Goal: Information Seeking & Learning: Find specific fact

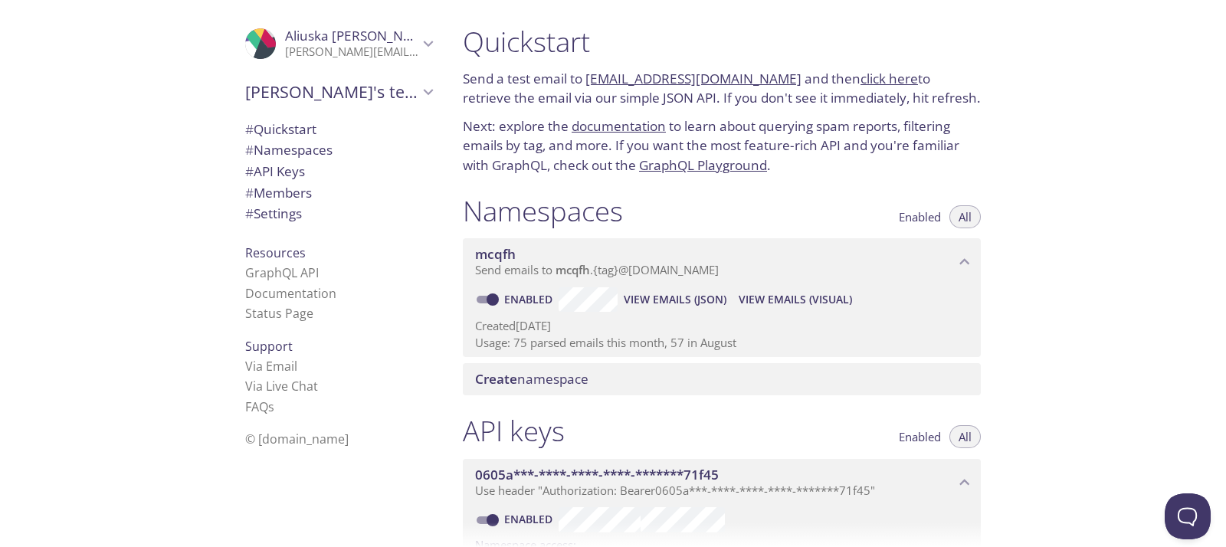
click at [881, 82] on link "click here" at bounding box center [889, 79] width 57 height 18
click at [790, 300] on span "View Emails (Visual)" at bounding box center [795, 299] width 113 height 18
click at [672, 297] on span "View Emails (JSON)" at bounding box center [675, 299] width 103 height 18
click at [779, 300] on span "View Emails (Visual)" at bounding box center [795, 299] width 113 height 18
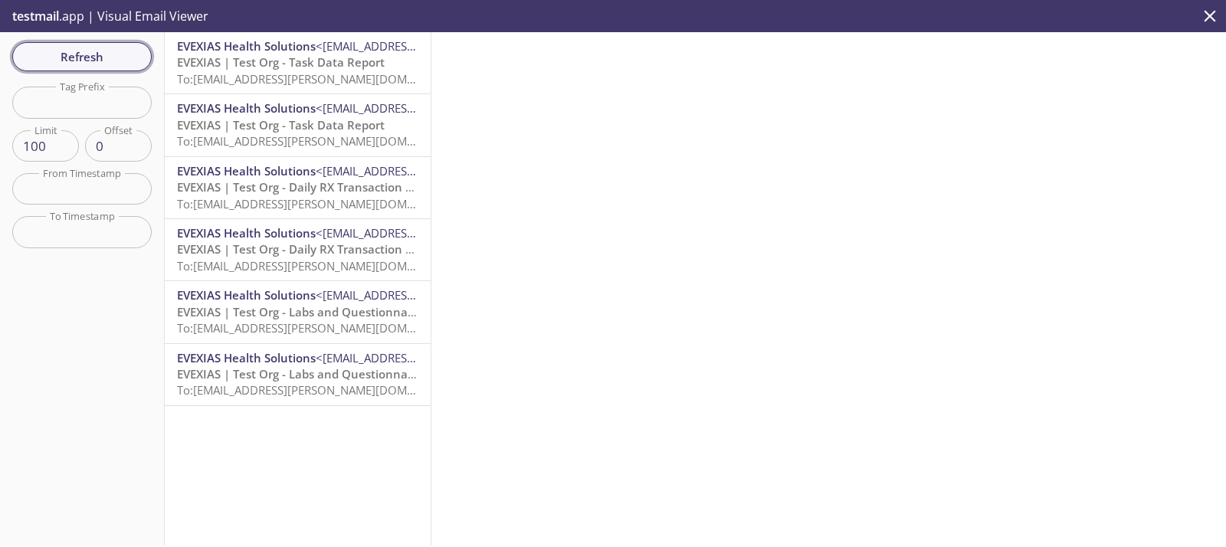
click at [83, 56] on span "Refresh" at bounding box center [82, 57] width 115 height 20
click at [297, 379] on span "EVEXIAS | Test Org - Labs and Questionnaires completed" at bounding box center [333, 373] width 312 height 15
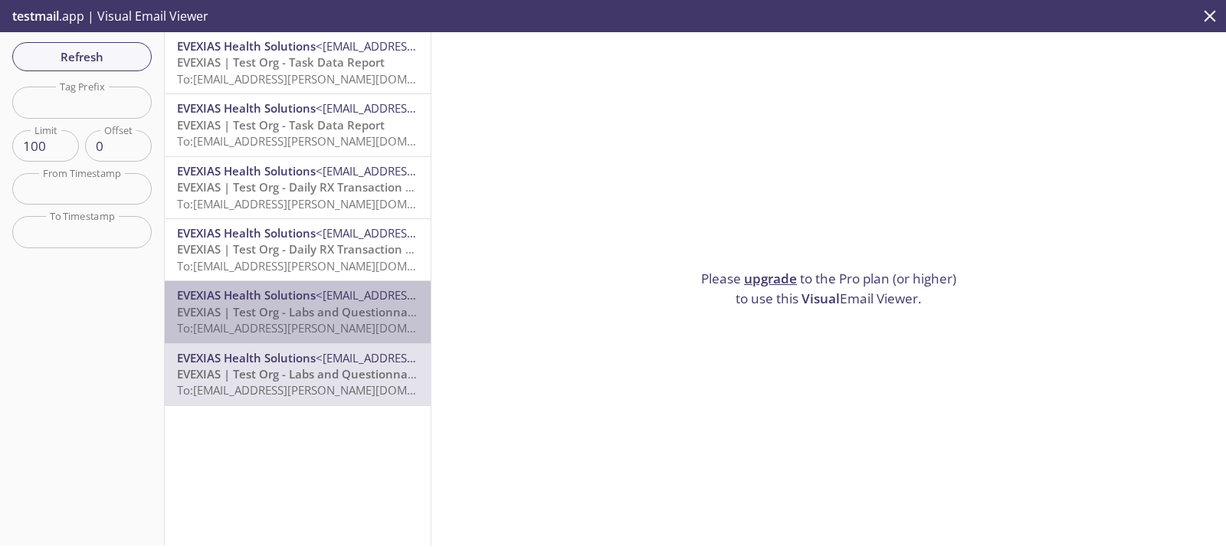
click at [358, 330] on span "To: [EMAIL_ADDRESS][PERSON_NAME][DOMAIN_NAME]" at bounding box center [321, 327] width 289 height 15
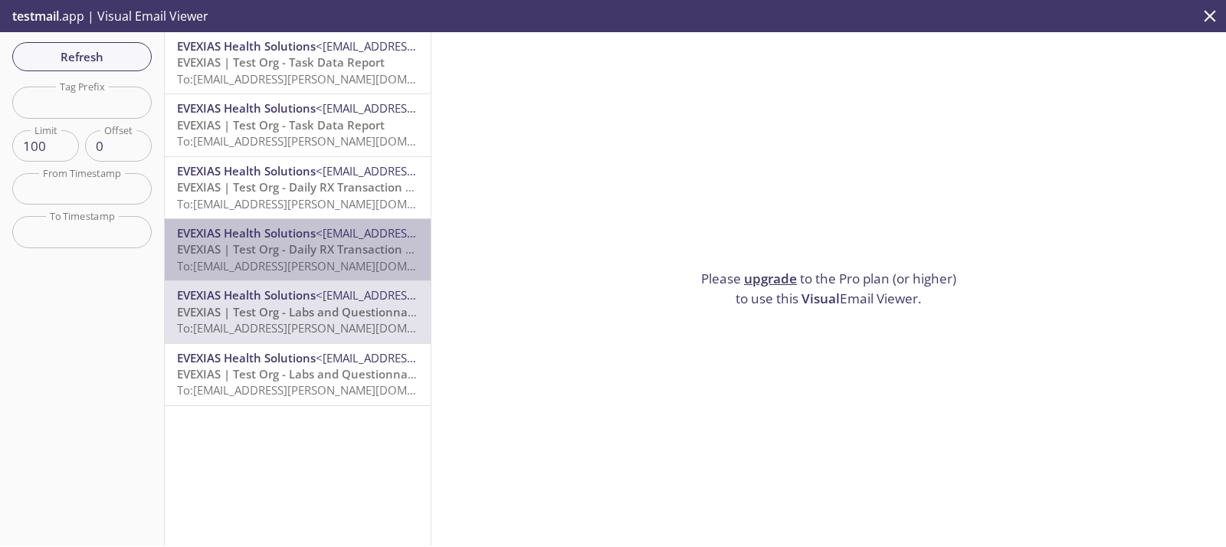
click at [306, 267] on span "To: [EMAIL_ADDRESS][PERSON_NAME][DOMAIN_NAME]" at bounding box center [321, 265] width 289 height 15
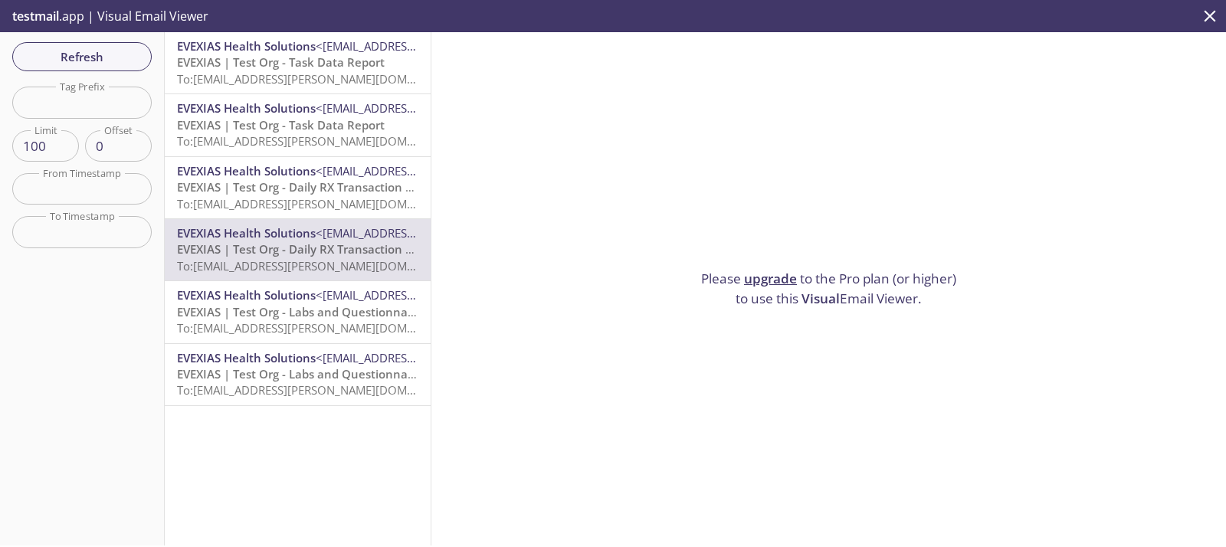
click at [284, 196] on span "To: [EMAIL_ADDRESS][PERSON_NAME][DOMAIN_NAME]" at bounding box center [321, 203] width 289 height 15
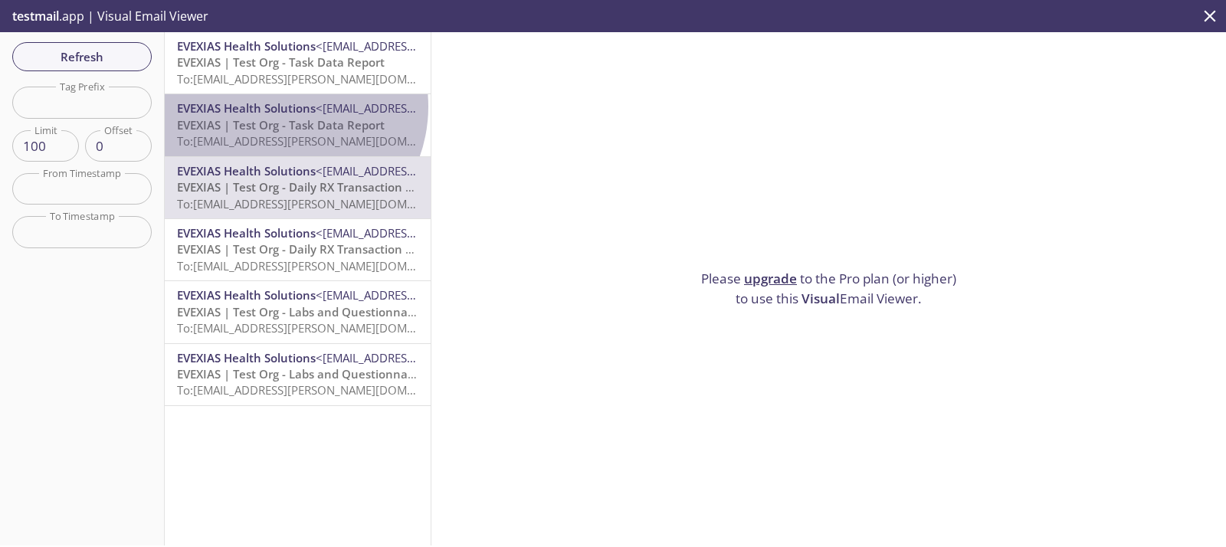
click at [278, 107] on span "EVEXIAS Health Solutions" at bounding box center [246, 107] width 139 height 15
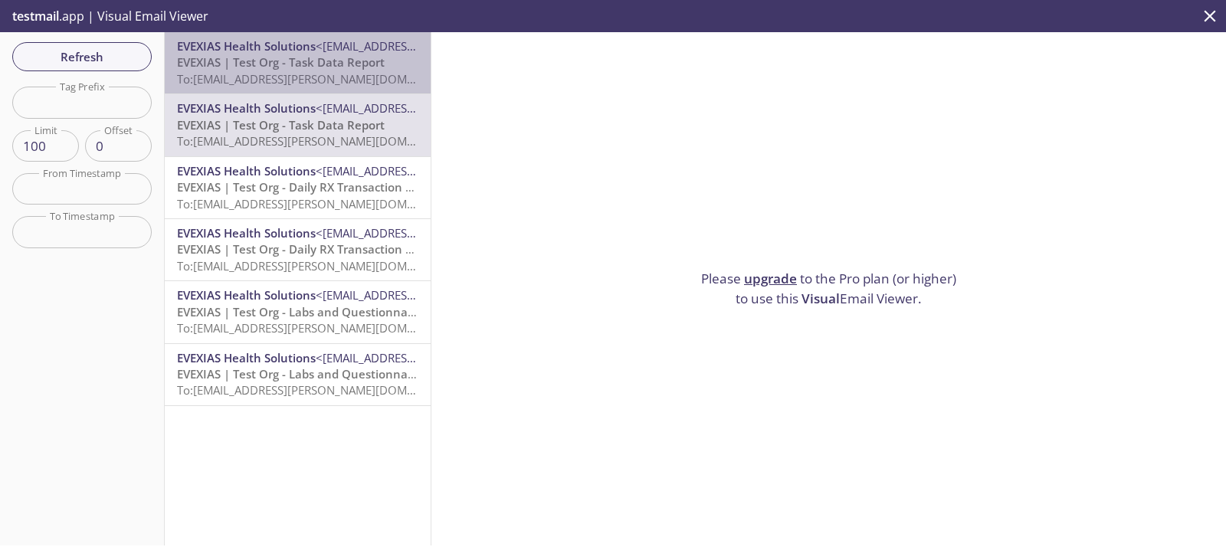
click at [312, 66] on span "EVEXIAS | Test Org - Task Data Report" at bounding box center [281, 61] width 208 height 15
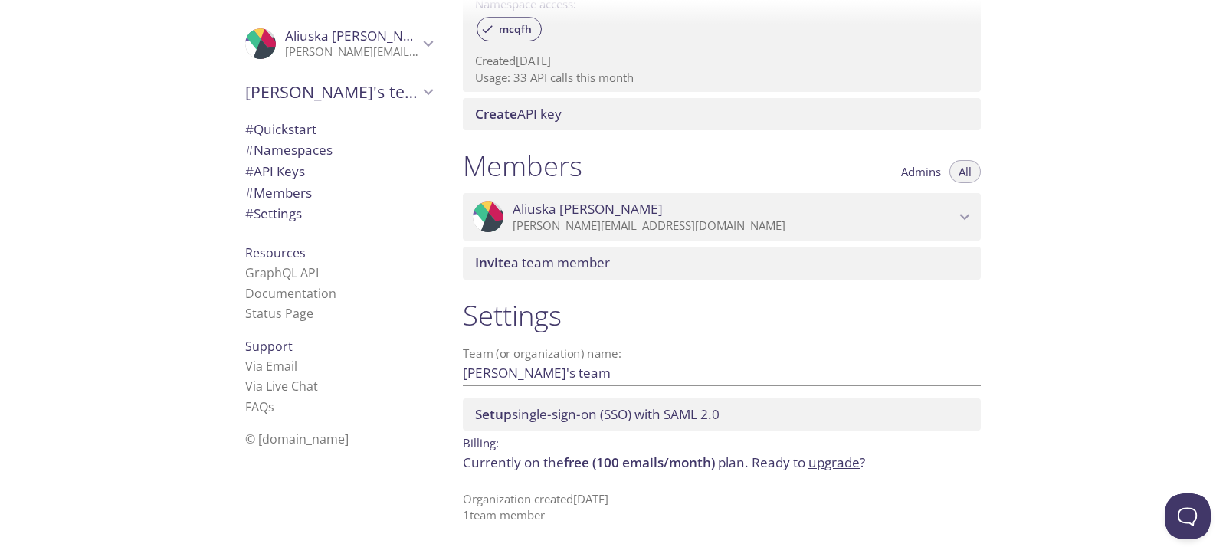
scroll to position [543, 0]
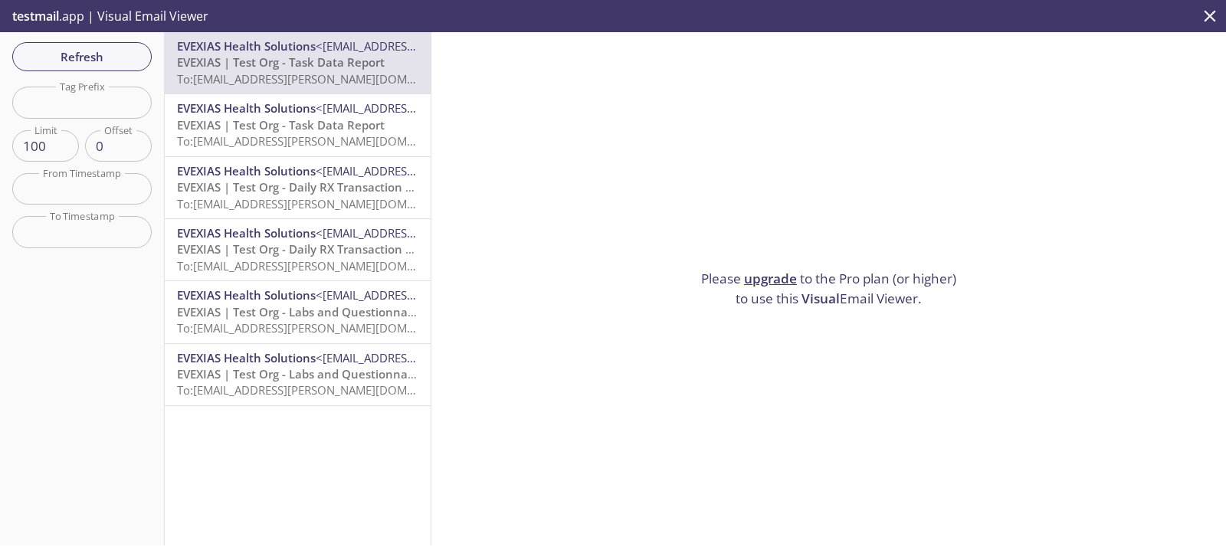
click at [499, 147] on div "Please upgrade to the Pro plan (or higher) to use this Visual Email Viewer." at bounding box center [828, 288] width 795 height 513
click at [59, 60] on span "Refresh" at bounding box center [82, 57] width 115 height 20
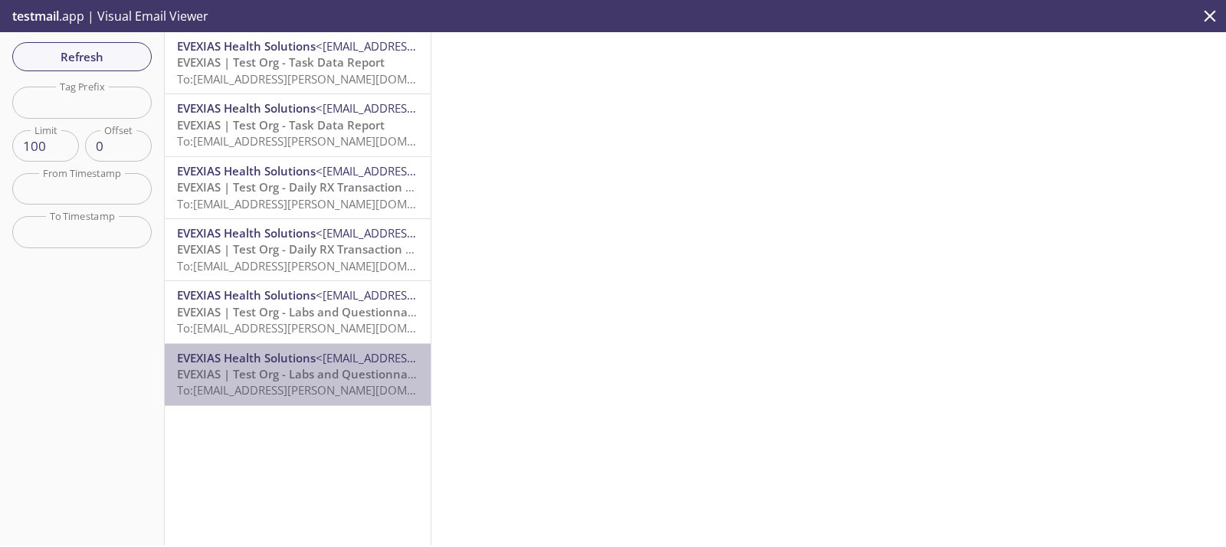
click at [333, 377] on span "EVEXIAS | Test Org - Labs and Questionnaires completed" at bounding box center [333, 373] width 312 height 15
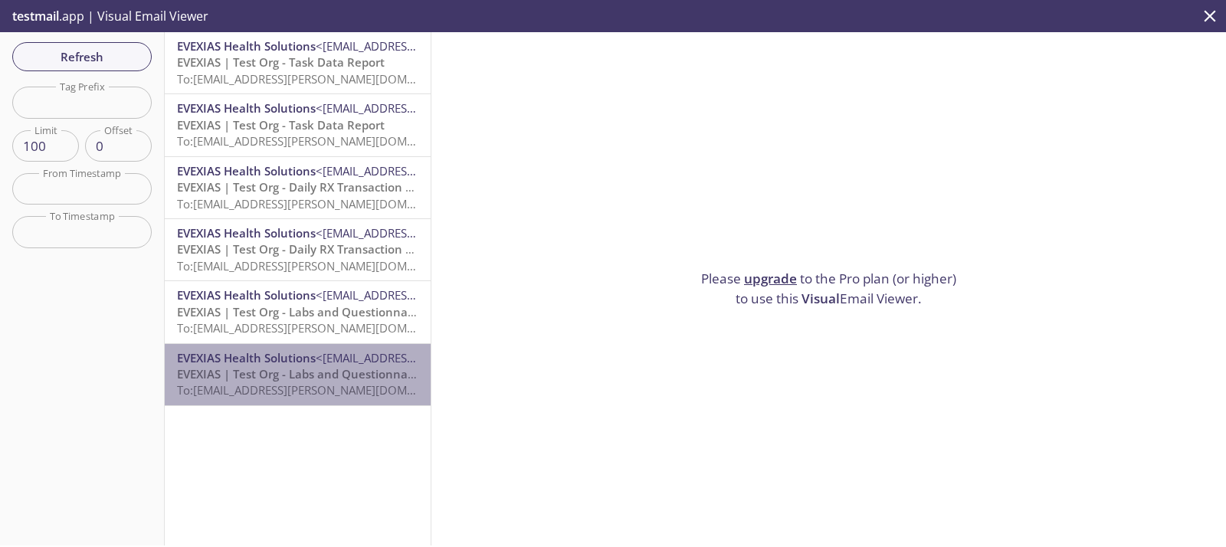
drag, startPoint x: 333, startPoint y: 376, endPoint x: 280, endPoint y: 367, distance: 52.9
click at [280, 367] on span "EVEXIAS | Test Org - Labs and Questionnaires completed" at bounding box center [333, 373] width 312 height 15
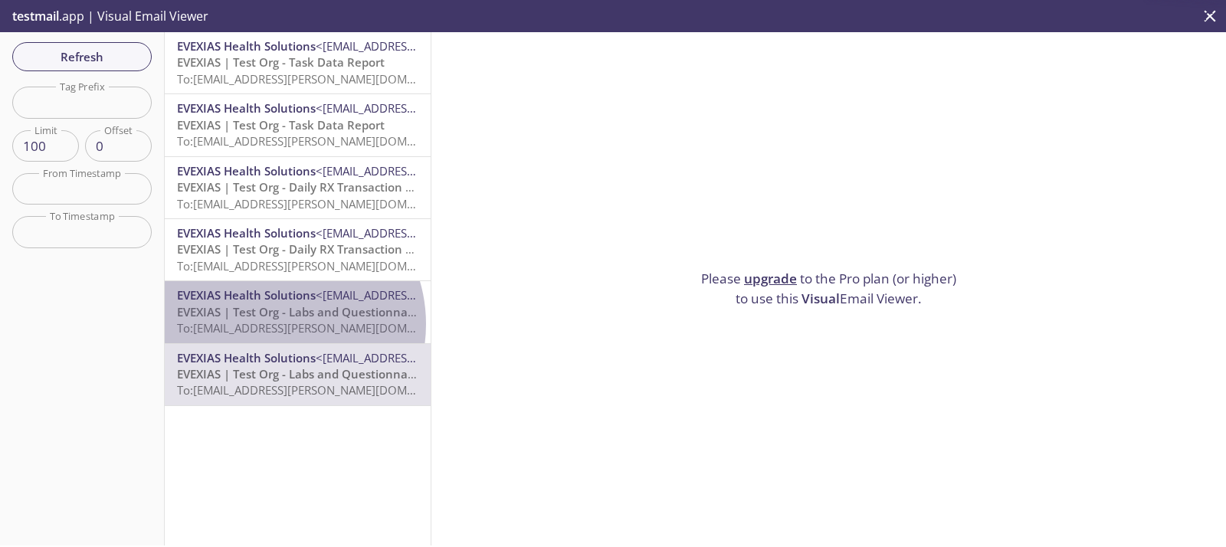
click at [272, 324] on span "To: [EMAIL_ADDRESS][PERSON_NAME][DOMAIN_NAME]" at bounding box center [321, 327] width 289 height 15
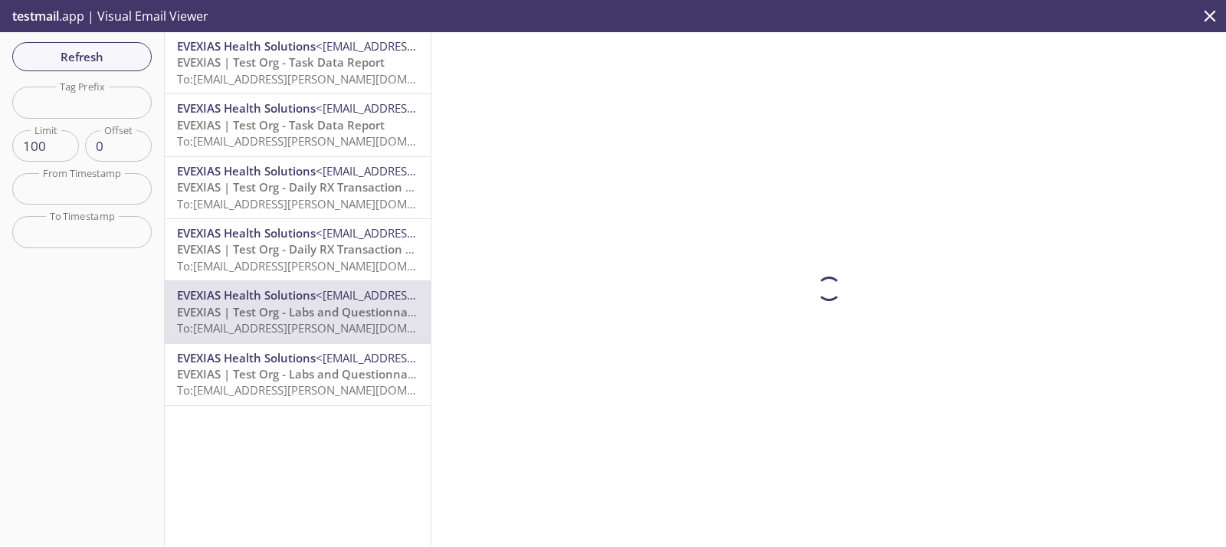
click at [268, 257] on span "EVEXIAS | Test Org - Daily RX Transaction Report" at bounding box center [310, 248] width 266 height 15
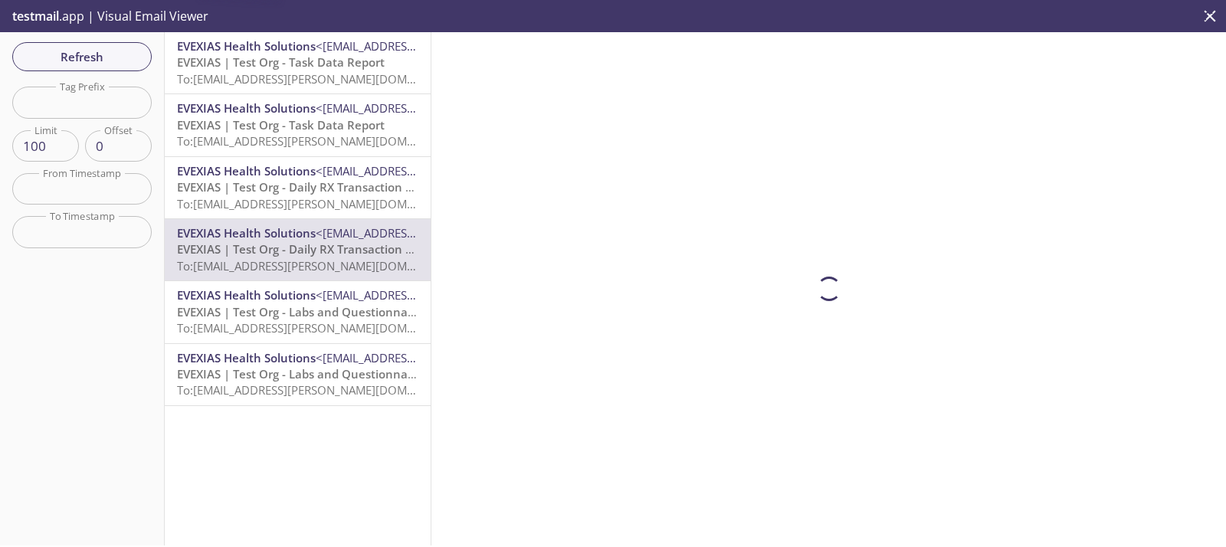
click at [264, 211] on span "To: [EMAIL_ADDRESS][PERSON_NAME][DOMAIN_NAME]" at bounding box center [321, 203] width 289 height 15
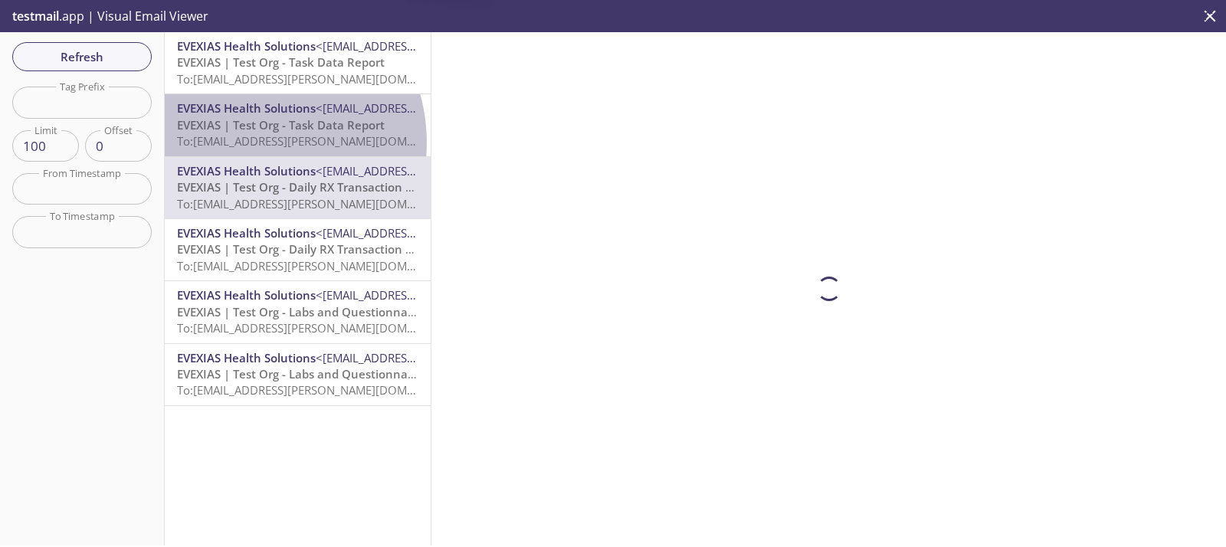
click at [244, 143] on span "To: [EMAIL_ADDRESS][PERSON_NAME][DOMAIN_NAME]" at bounding box center [321, 140] width 289 height 15
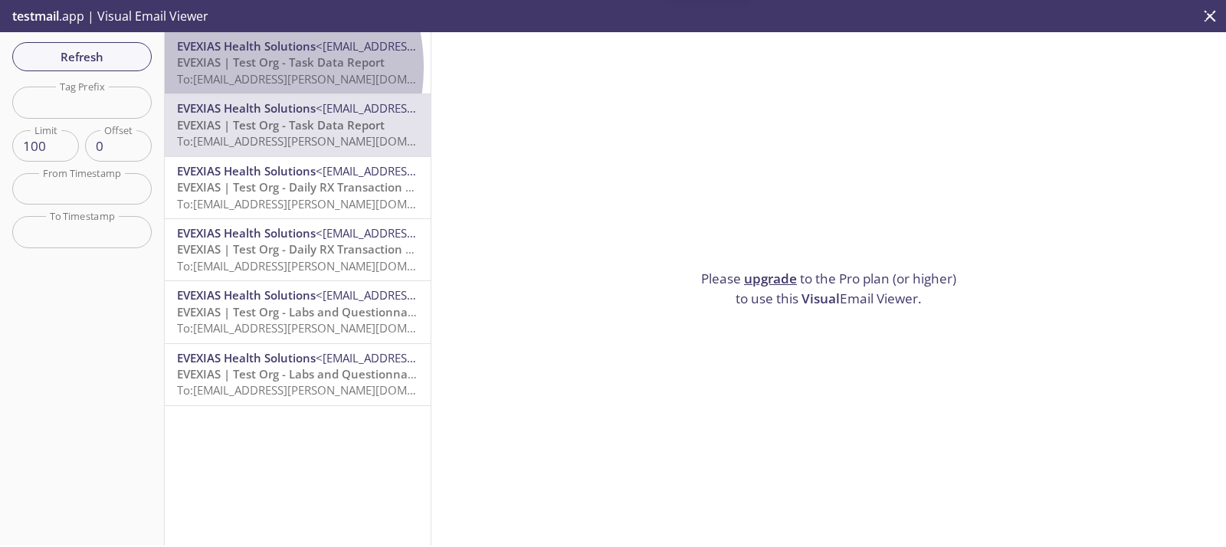
click at [238, 67] on span "EVEXIAS | Test Org - Task Data Report" at bounding box center [281, 61] width 208 height 15
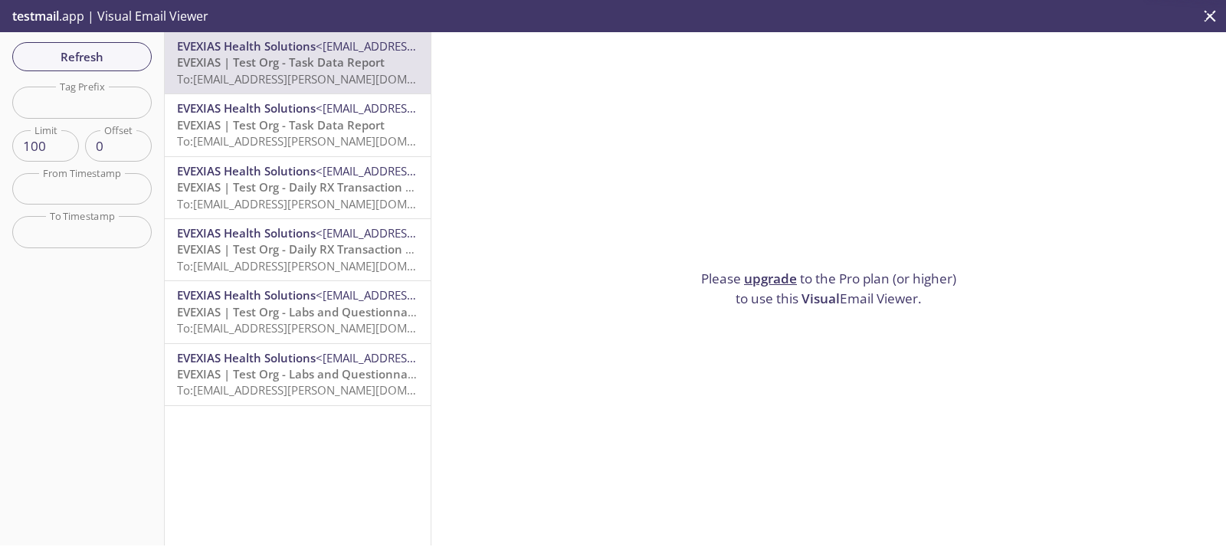
click at [57, 238] on input "text" at bounding box center [81, 231] width 139 height 31
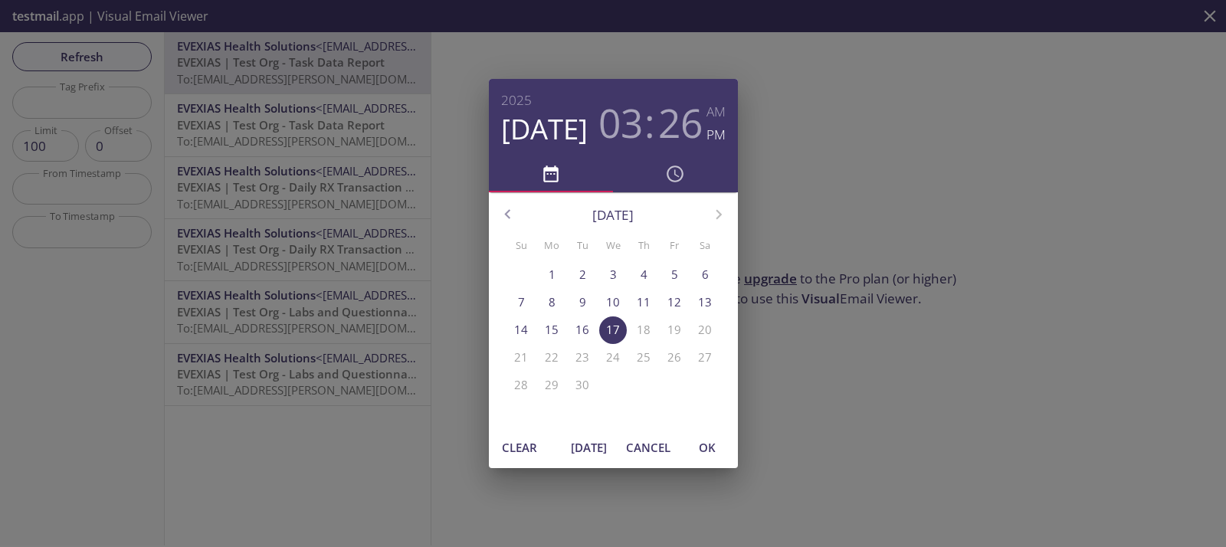
click at [582, 330] on p "16" at bounding box center [583, 330] width 14 height 16
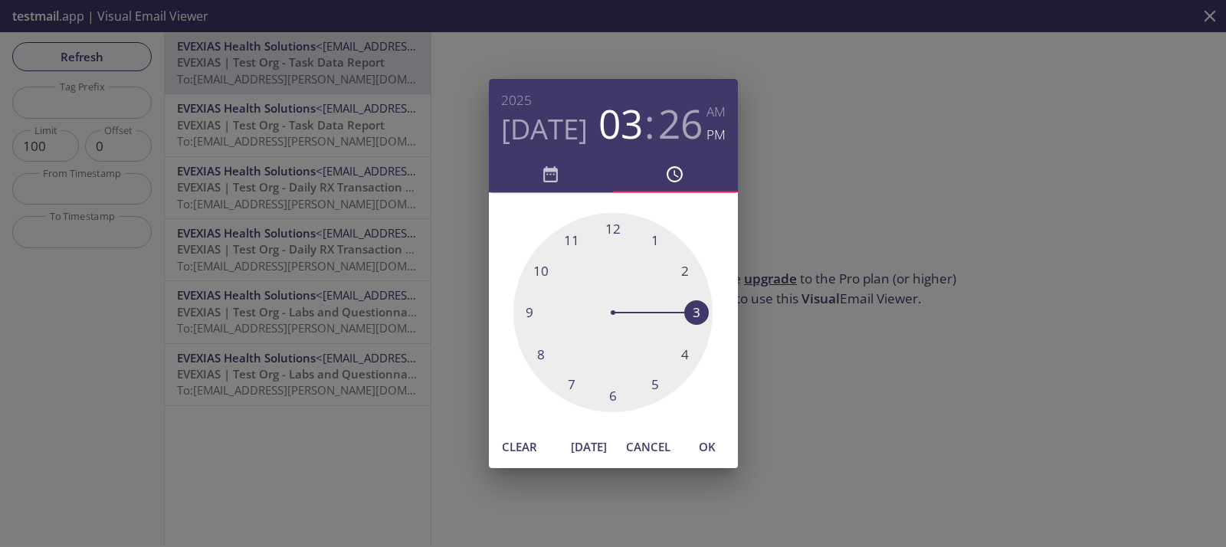
click at [718, 452] on span "OK" at bounding box center [707, 447] width 37 height 20
type input "16 Sep 25 3:26 pm"
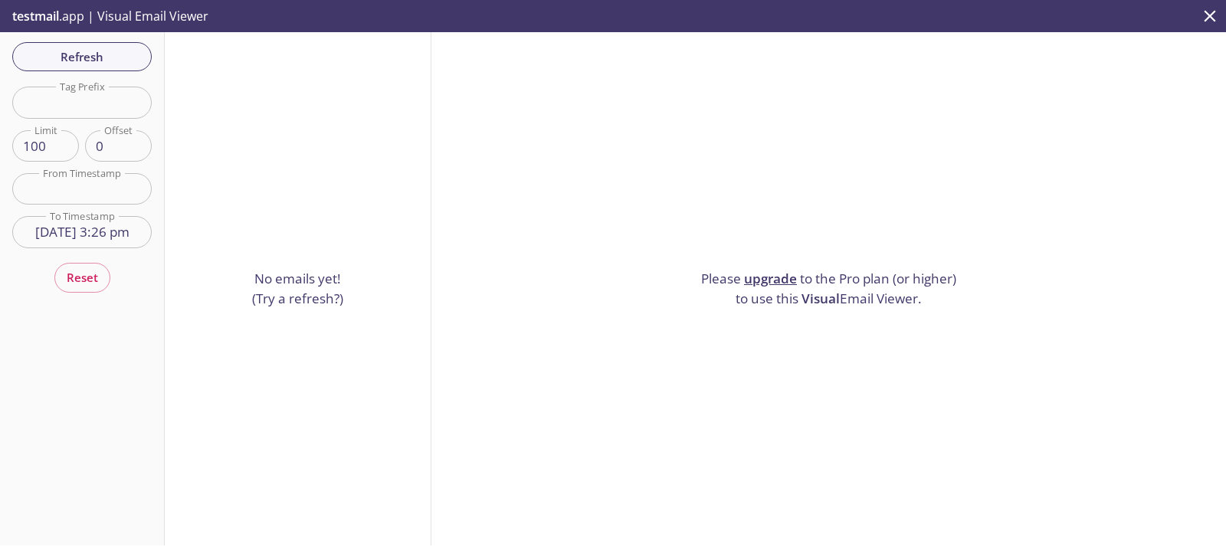
click at [89, 236] on input "16 Sep 25 3:26 pm" at bounding box center [81, 231] width 139 height 31
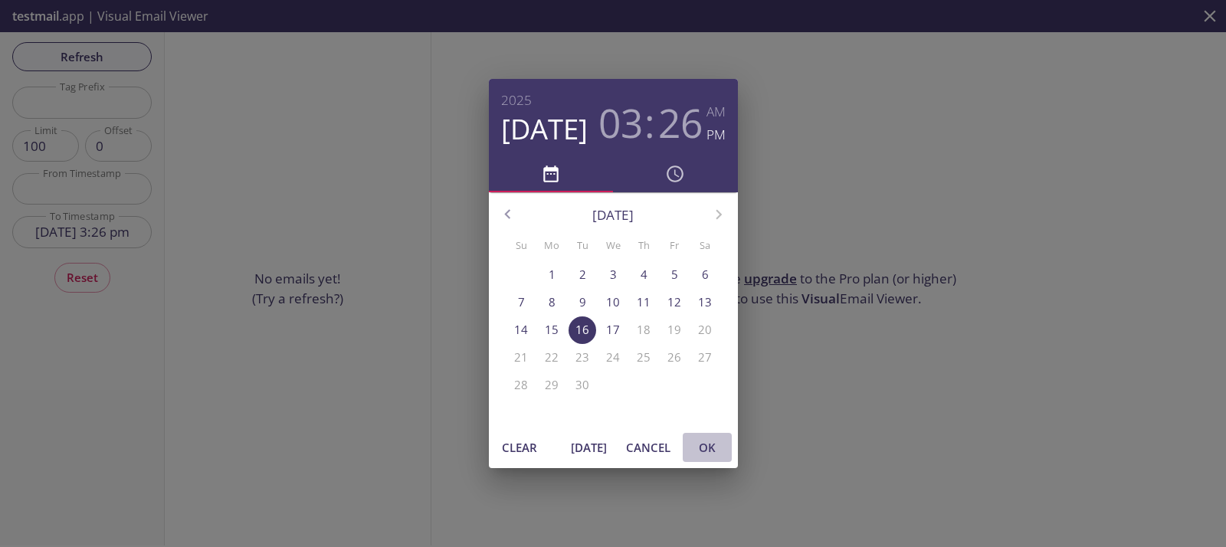
click at [709, 446] on span "OK" at bounding box center [707, 448] width 37 height 20
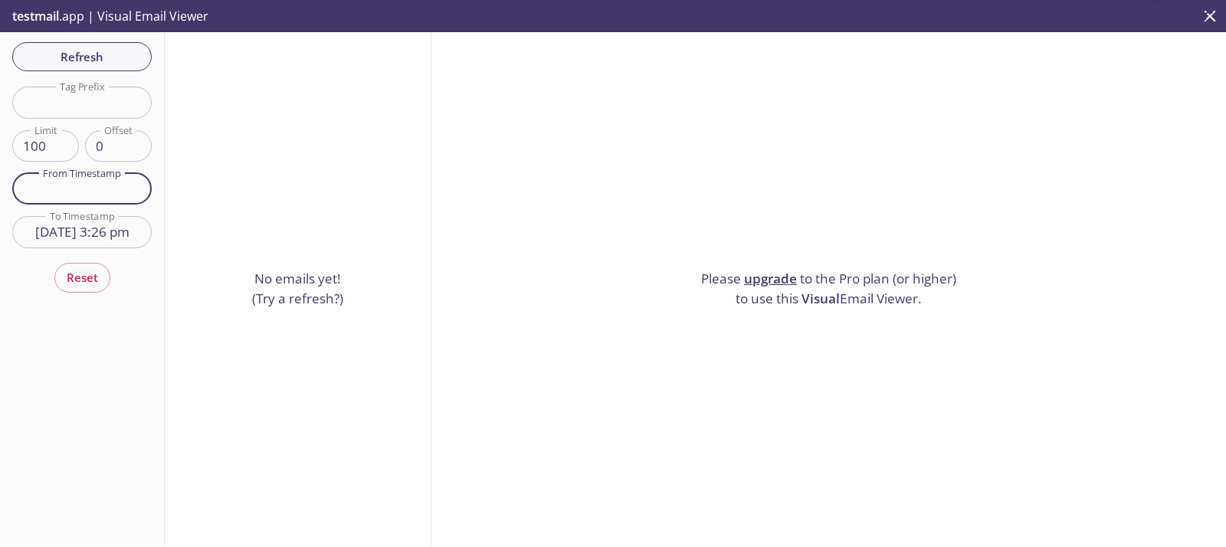
click at [87, 201] on input "text" at bounding box center [81, 188] width 139 height 31
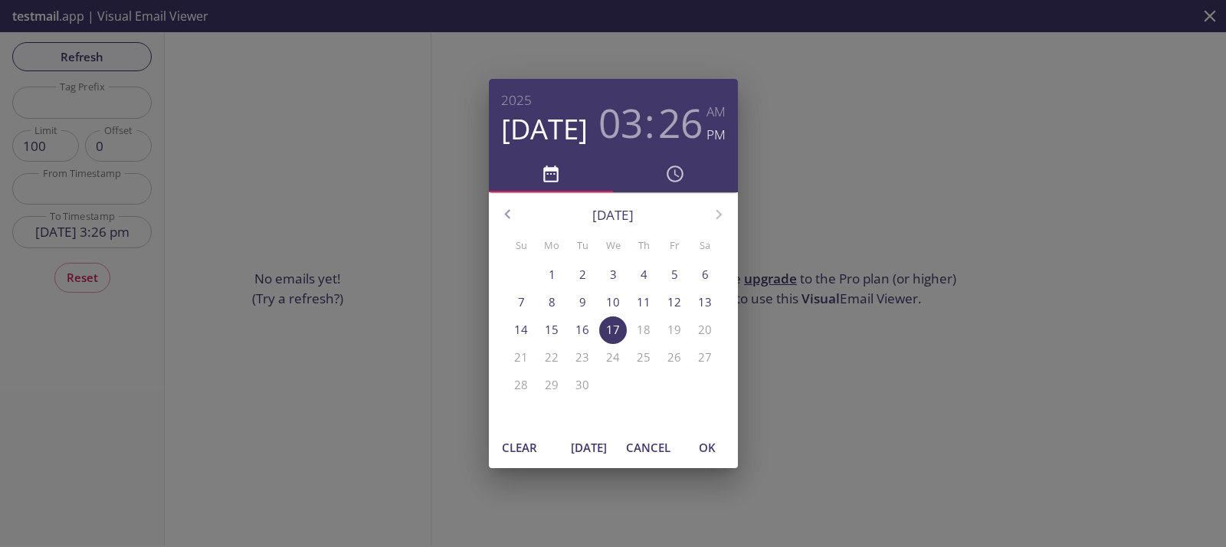
click at [579, 331] on p "16" at bounding box center [583, 330] width 14 height 16
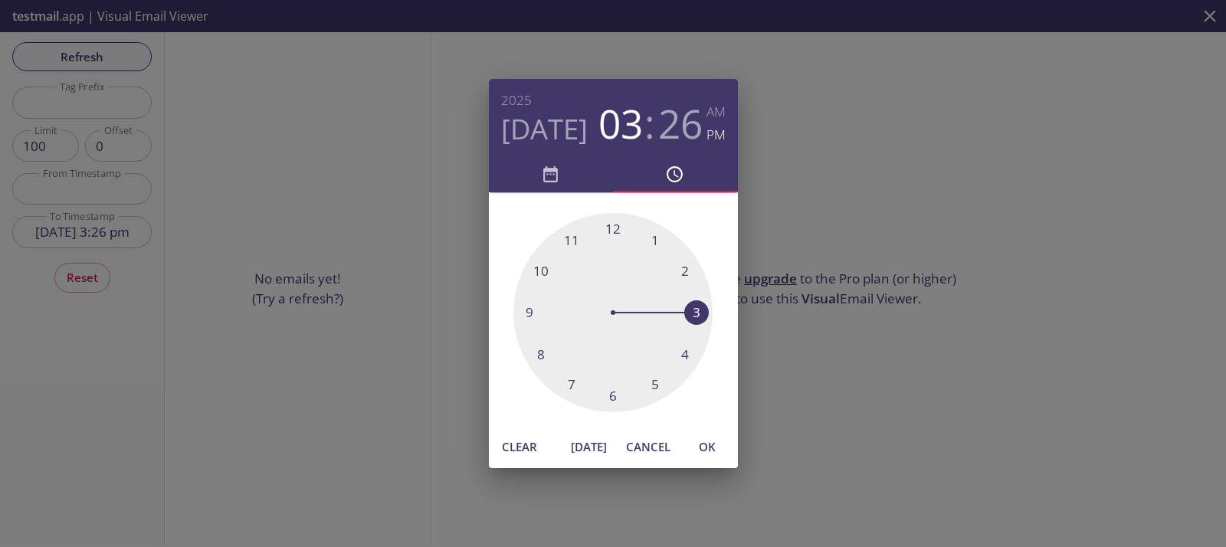
click at [511, 448] on span "Clear" at bounding box center [519, 447] width 37 height 20
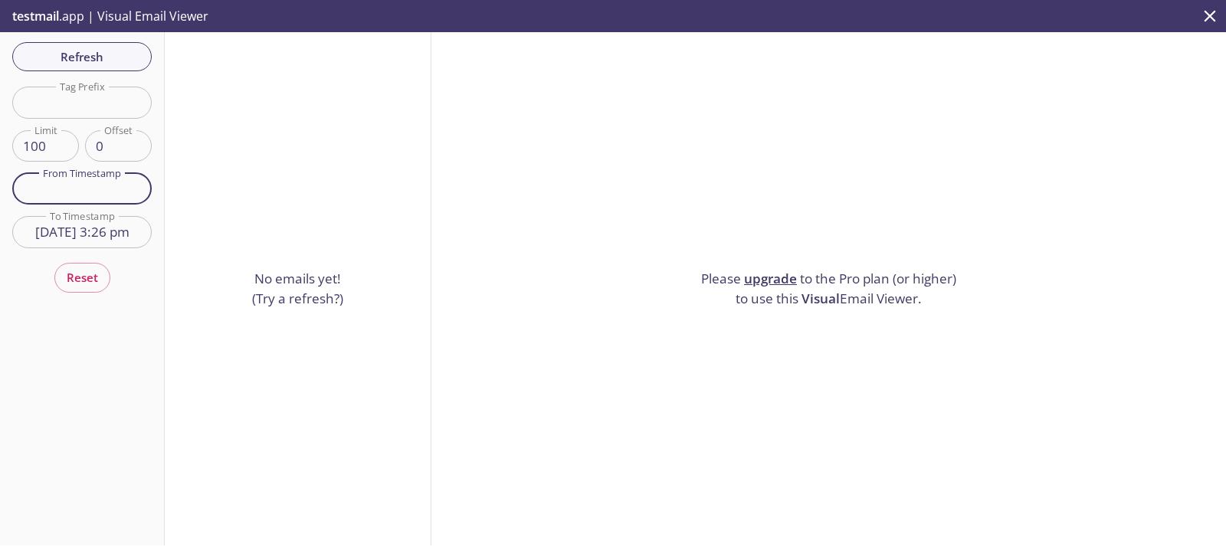
click at [93, 189] on input "text" at bounding box center [81, 188] width 139 height 31
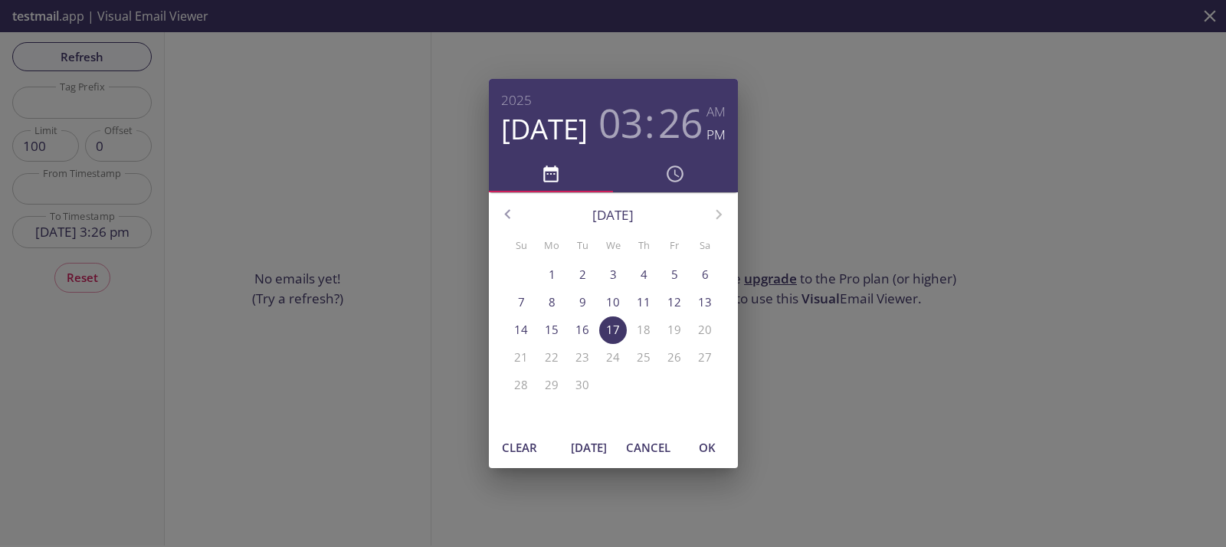
click at [556, 333] on p "15" at bounding box center [552, 330] width 14 height 16
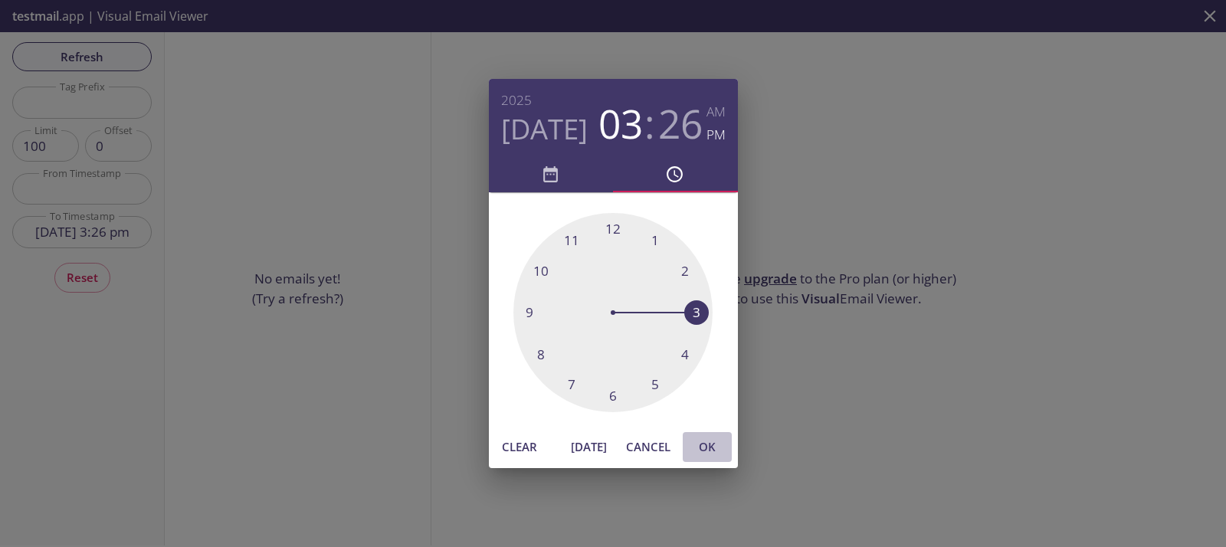
click at [713, 447] on span "OK" at bounding box center [707, 447] width 37 height 20
type input "15 Sep 25 3:26 pm"
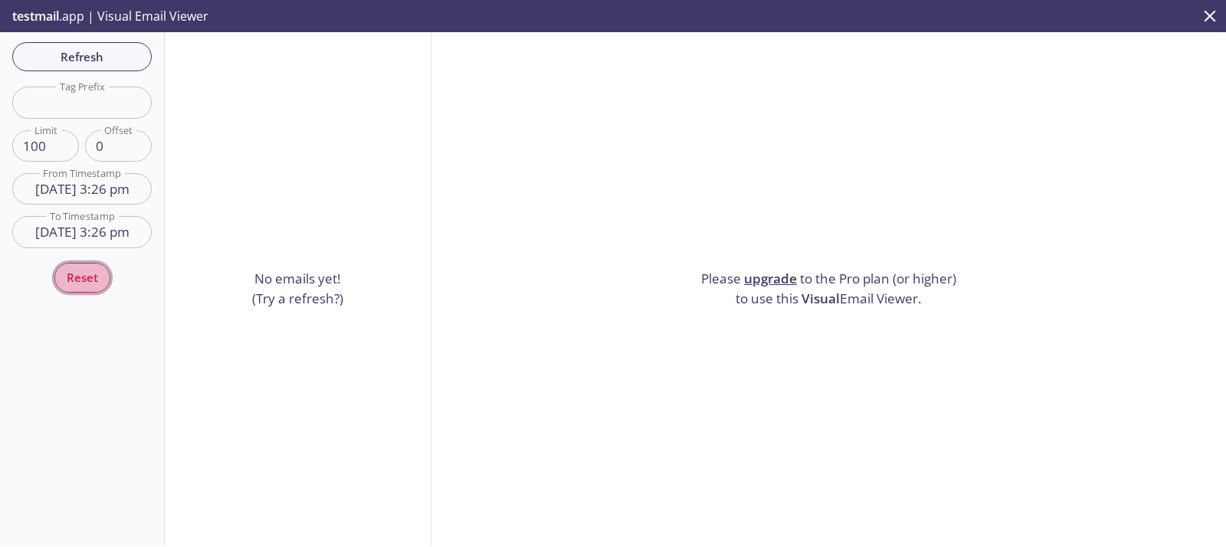
click at [95, 278] on span "Reset" at bounding box center [82, 277] width 31 height 20
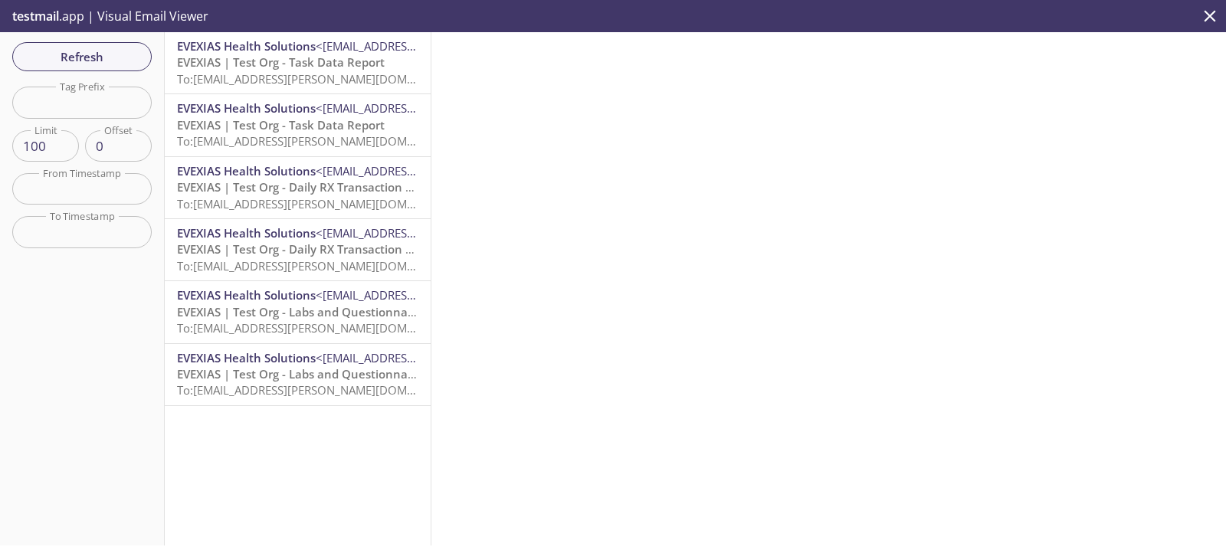
click at [34, 150] on input "100" at bounding box center [45, 145] width 67 height 31
click at [102, 149] on input "0" at bounding box center [118, 145] width 67 height 31
click at [139, 300] on div "Refresh Filters Tag Prefix Tag Prefix Limit 100 Limit Offset 0 Offset From Time…" at bounding box center [82, 288] width 165 height 513
click at [59, 108] on input "text" at bounding box center [81, 102] width 139 height 31
paste input "[EMAIL_ADDRESS][PERSON_NAME][DOMAIN_NAME]"
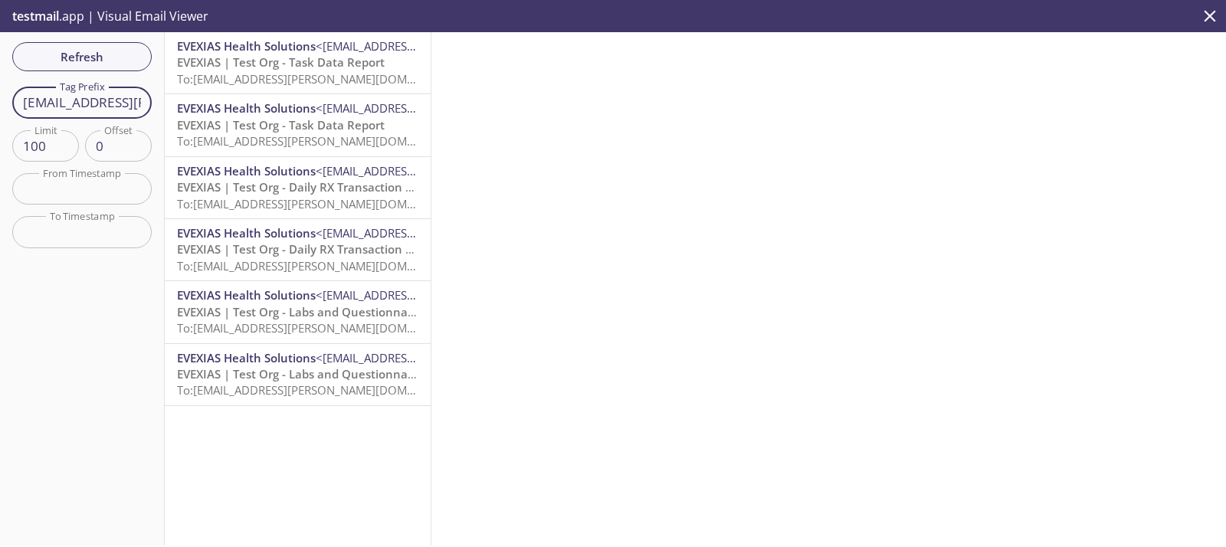
scroll to position [0, 103]
type input "[EMAIL_ADDRESS][PERSON_NAME][DOMAIN_NAME]"
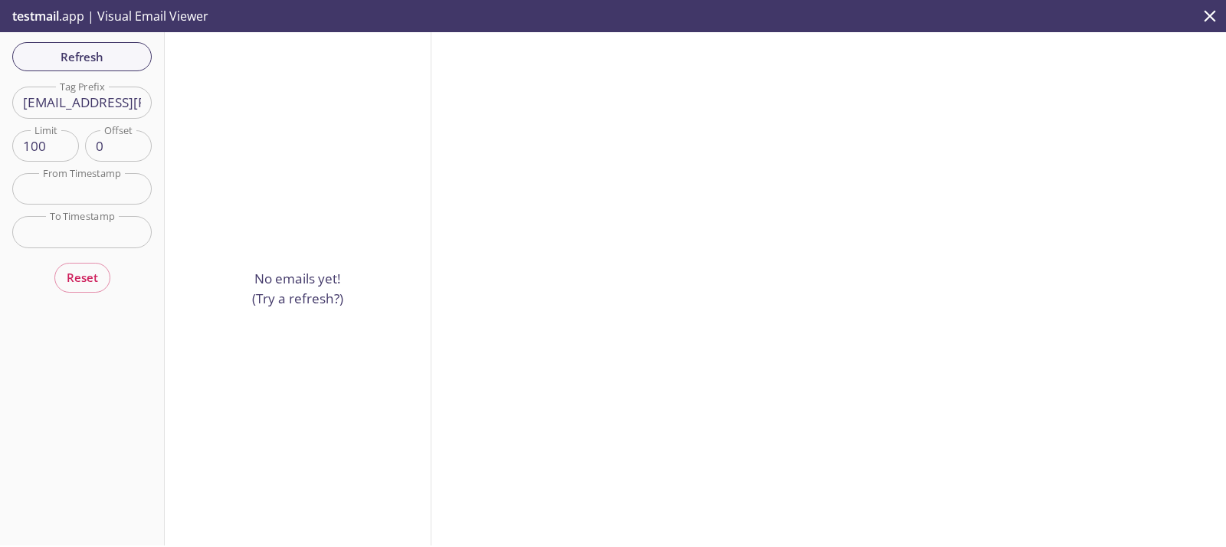
click at [91, 96] on input "[EMAIL_ADDRESS][PERSON_NAME][DOMAIN_NAME]" at bounding box center [81, 102] width 139 height 31
click at [93, 277] on div "Refresh Filters Tag Prefix Tag Prefix Limit 100 Limit Offset 0 Offset From Time…" at bounding box center [82, 288] width 165 height 513
